Goal: Find specific page/section: Find specific page/section

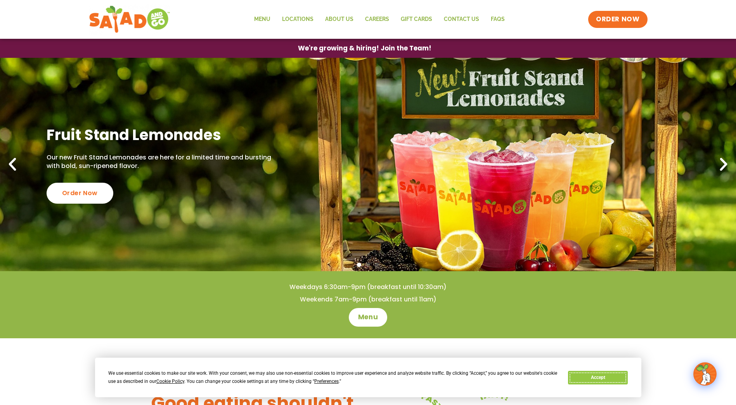
click at [599, 377] on button "Accept" at bounding box center [598, 378] width 60 height 14
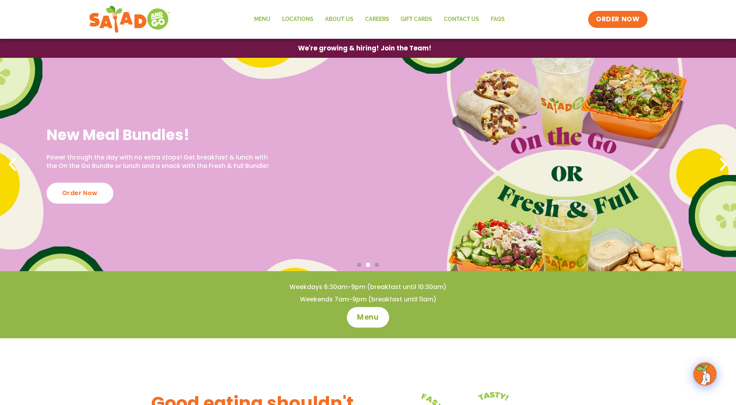
click at [374, 318] on span "Menu" at bounding box center [368, 317] width 22 height 10
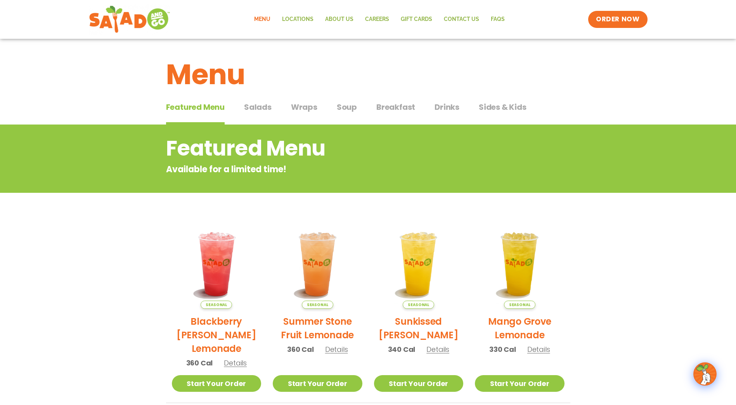
click at [307, 112] on span "Wraps" at bounding box center [304, 107] width 26 height 12
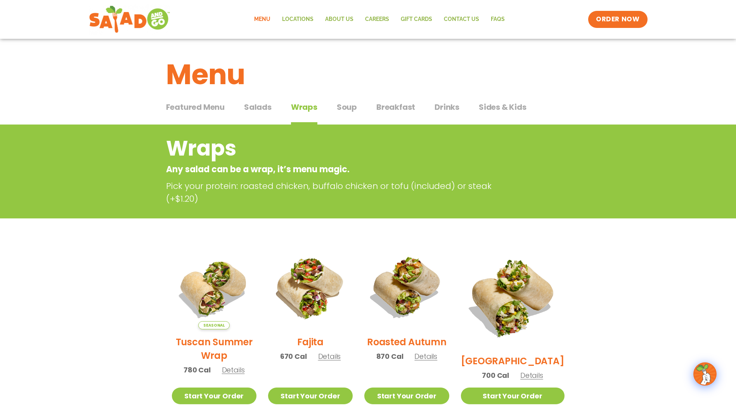
click at [254, 106] on span "Salads" at bounding box center [258, 107] width 28 height 12
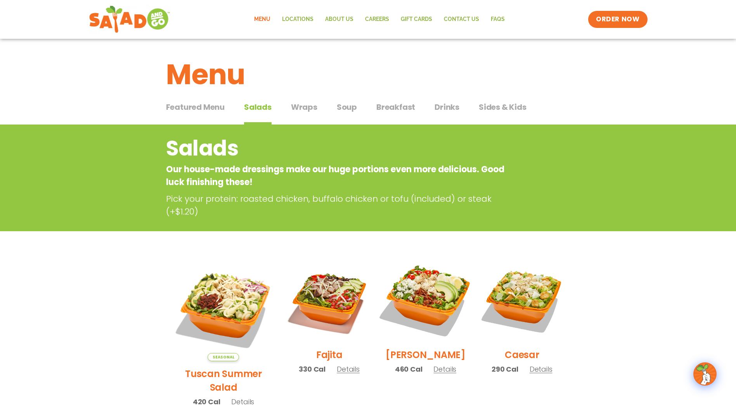
click at [418, 280] on img at bounding box center [425, 299] width 99 height 99
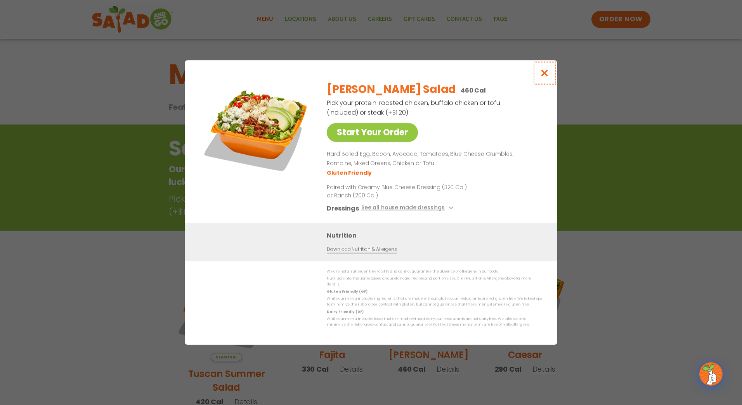
click at [545, 77] on icon "Close modal" at bounding box center [545, 73] width 10 height 8
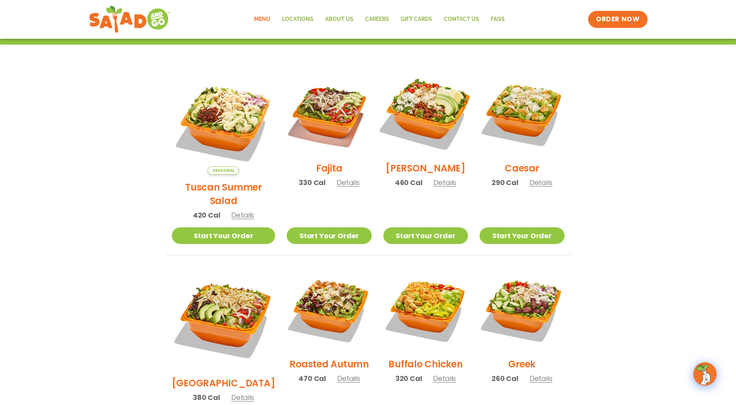
scroll to position [241, 0]
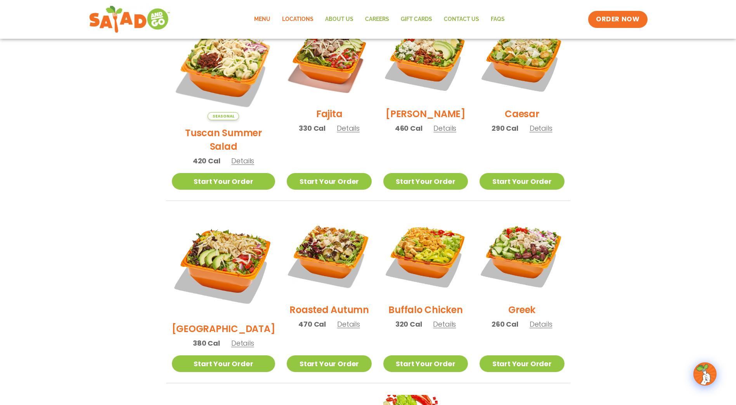
click at [305, 20] on link "Locations" at bounding box center [297, 19] width 43 height 18
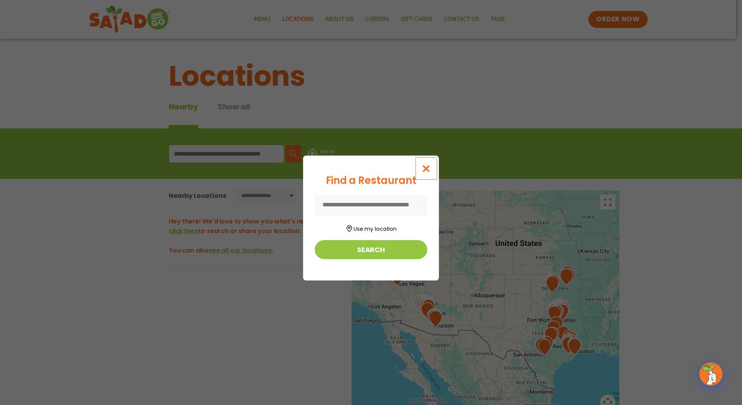
click at [426, 171] on icon "Close modal" at bounding box center [426, 169] width 10 height 8
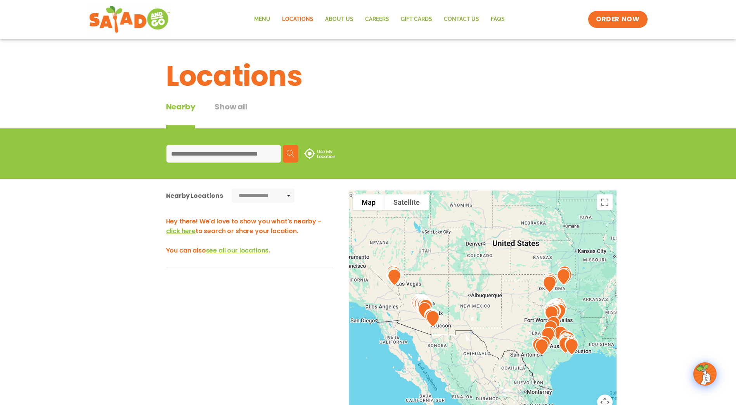
click at [238, 156] on input at bounding box center [223, 153] width 114 height 17
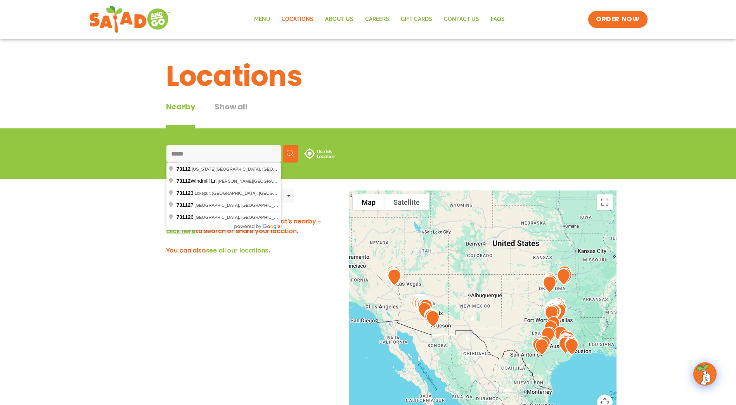
type input "**********"
